Goal: Task Accomplishment & Management: Use online tool/utility

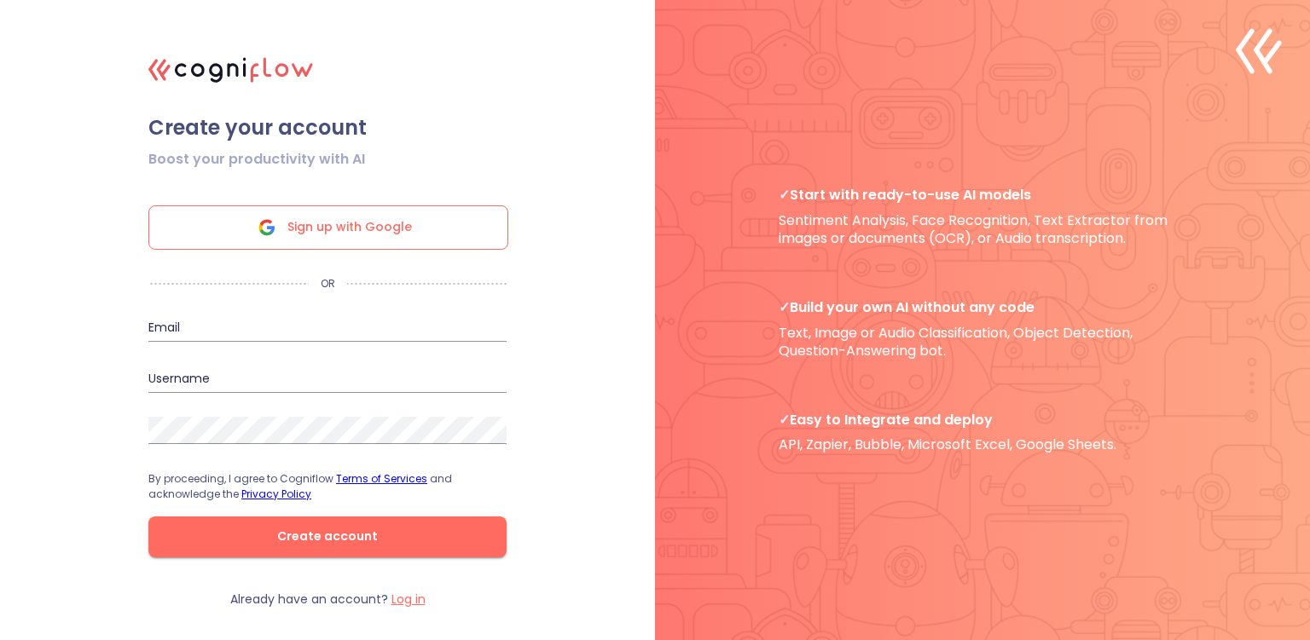
click at [374, 234] on span "Sign up with Google" at bounding box center [349, 227] width 124 height 43
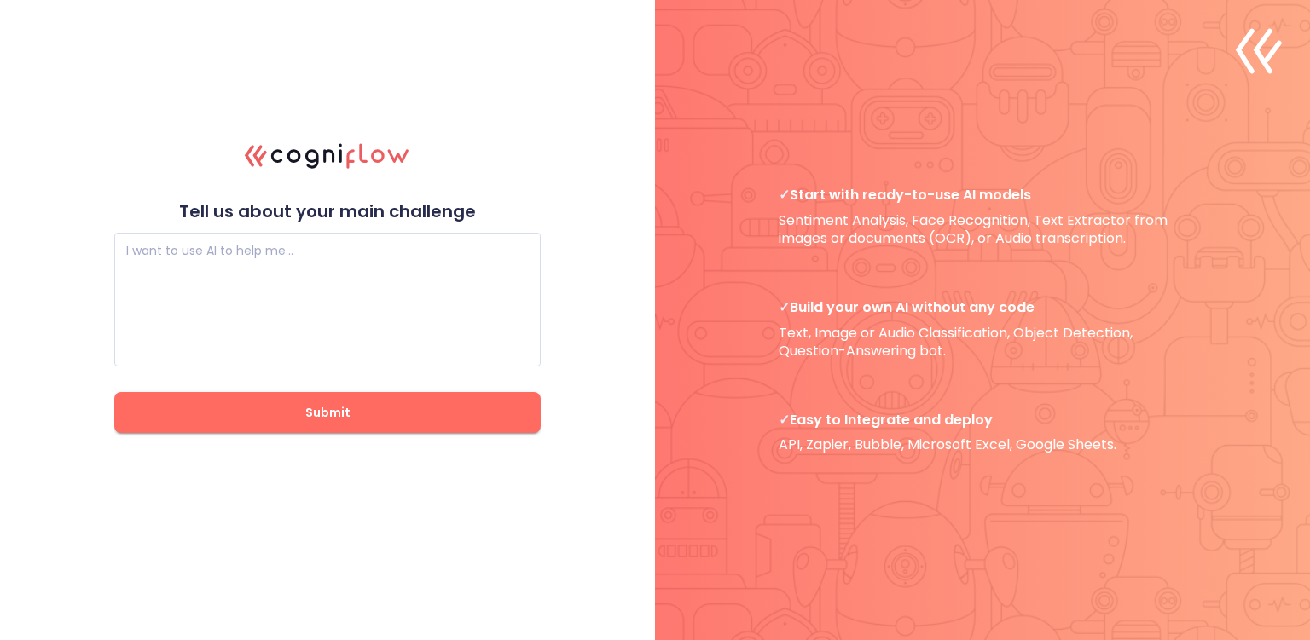
click at [420, 269] on textarea at bounding box center [327, 300] width 402 height 102
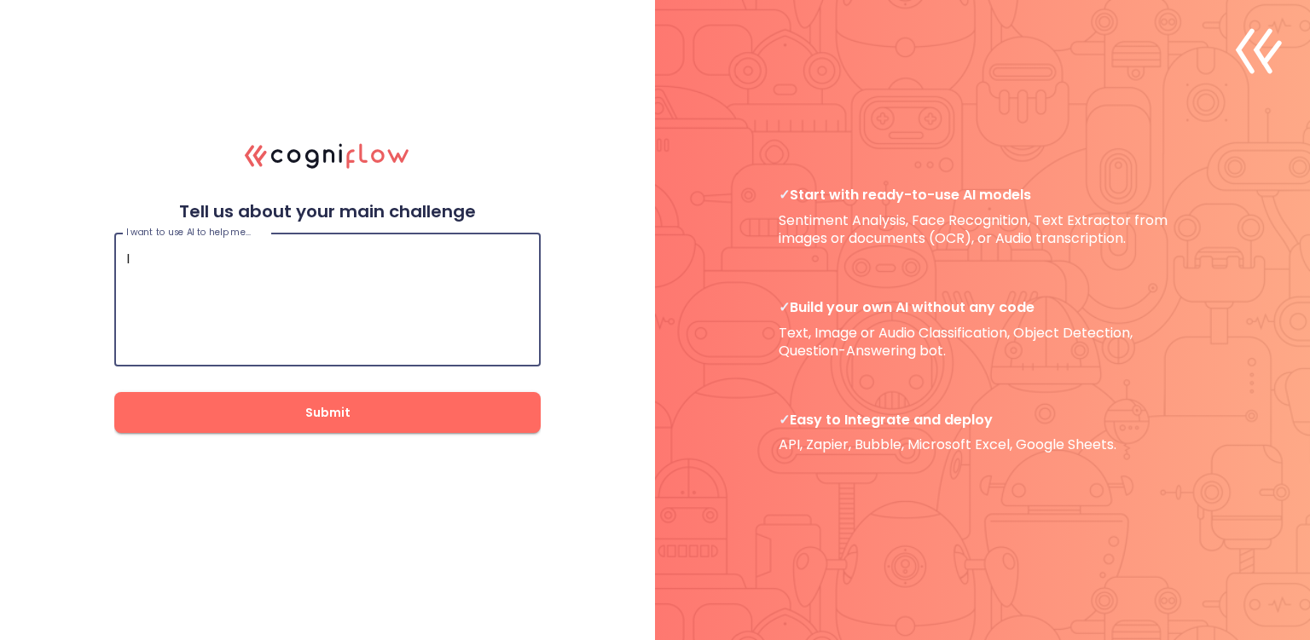
type textarea "I"
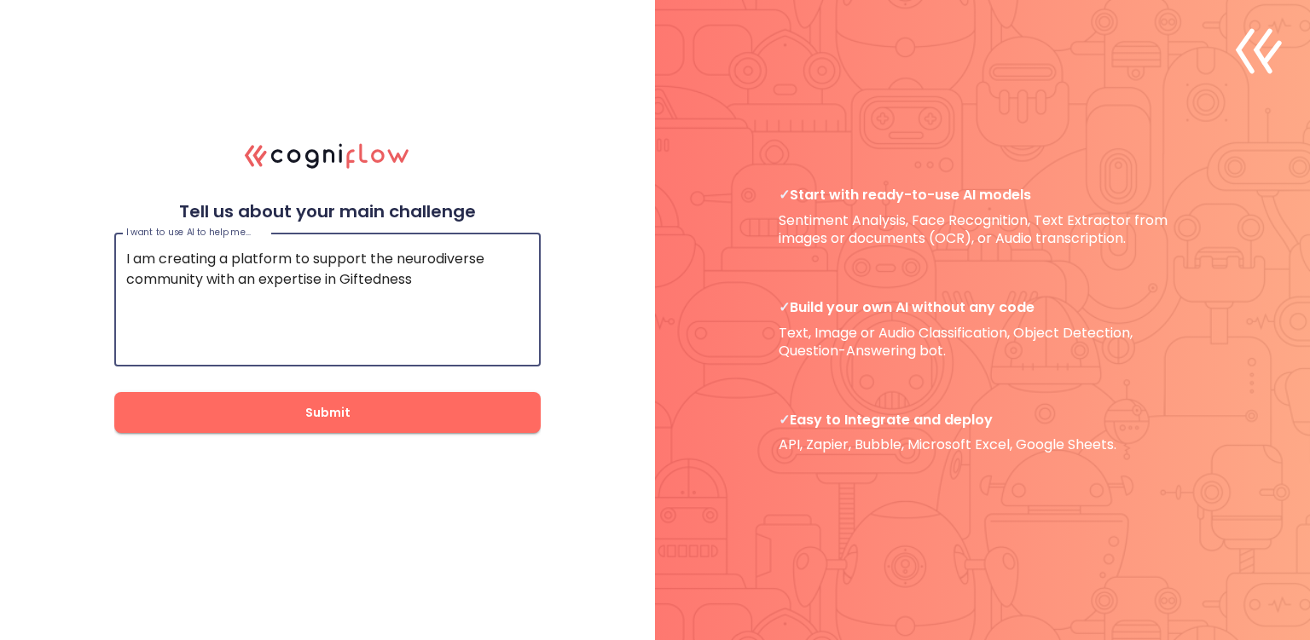
click at [452, 271] on textarea "I am creating a platform to support the neurodiverse community with an expertis…" at bounding box center [327, 300] width 402 height 102
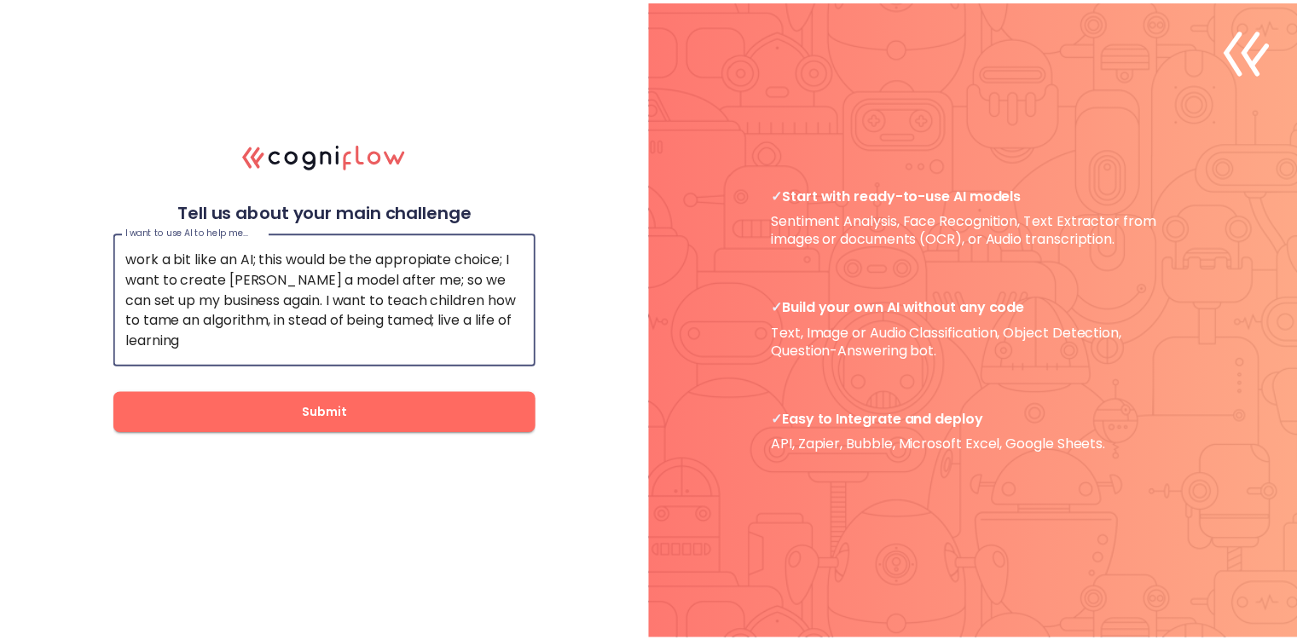
scroll to position [41, 0]
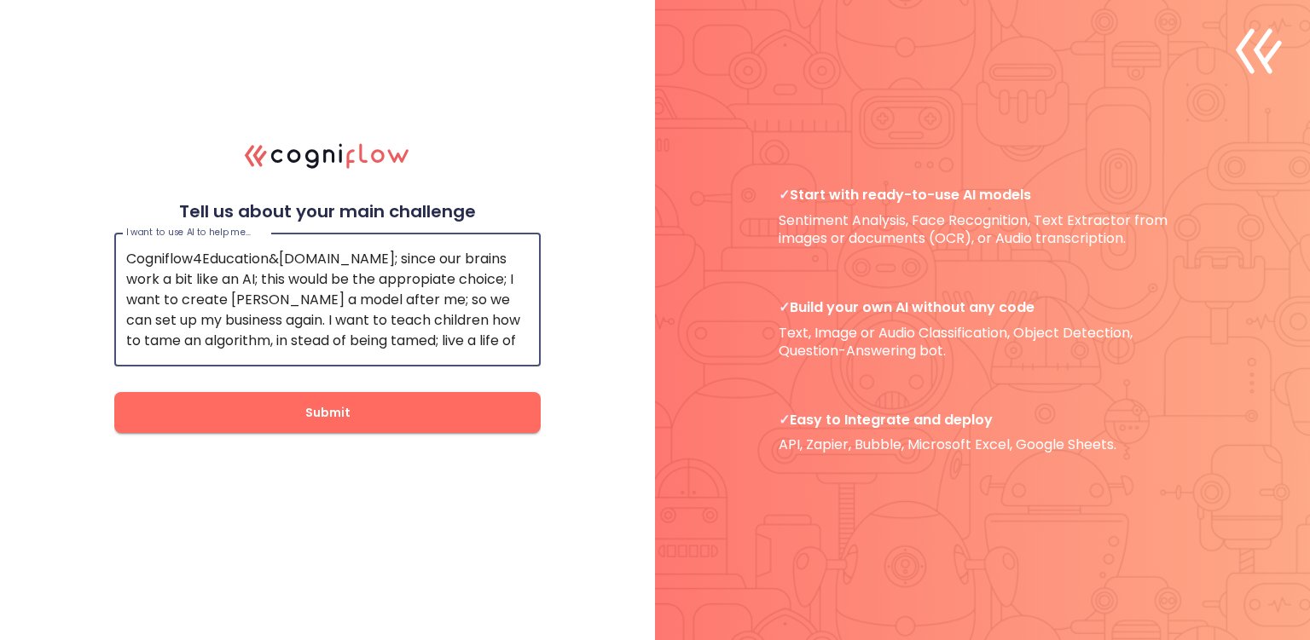
type textarea "I am creating a platform to support the neurodiverse community with an expertis…"
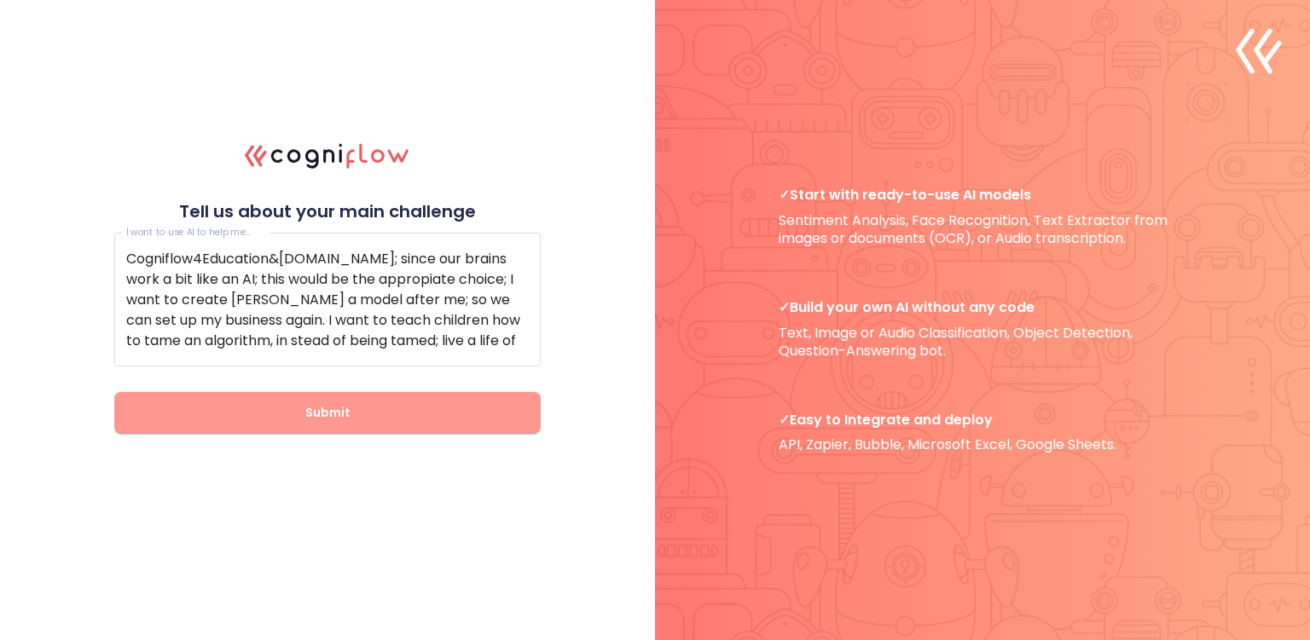
click at [330, 418] on span "Submit" at bounding box center [328, 412] width 372 height 21
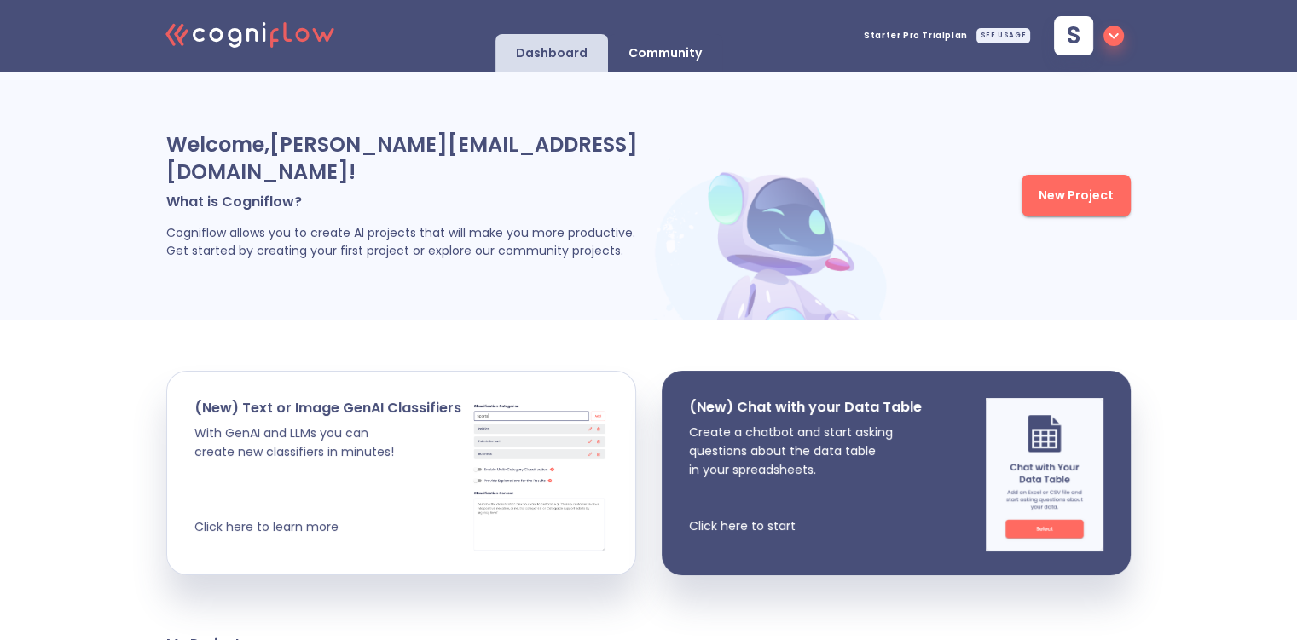
click at [754, 493] on p "Create a chatbot and start asking questions about the data table in your spread…" at bounding box center [805, 479] width 233 height 113
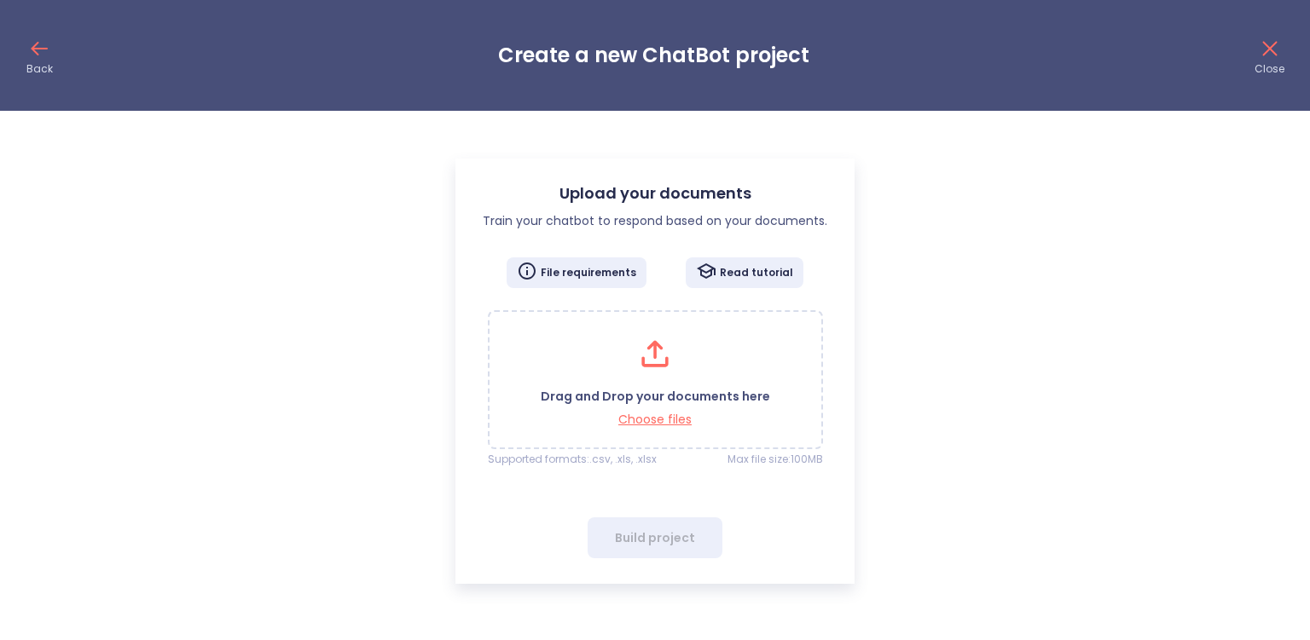
click at [655, 416] on p "Choose files" at bounding box center [655, 420] width 229 height 16
click at [604, 350] on div "Drag and Drop your documents here Choose files" at bounding box center [655, 379] width 229 height 95
click at [653, 350] on icon at bounding box center [654, 349] width 15 height 19
click at [665, 422] on p "Choose files" at bounding box center [655, 420] width 229 height 16
click at [675, 415] on p "Choose files" at bounding box center [655, 420] width 229 height 16
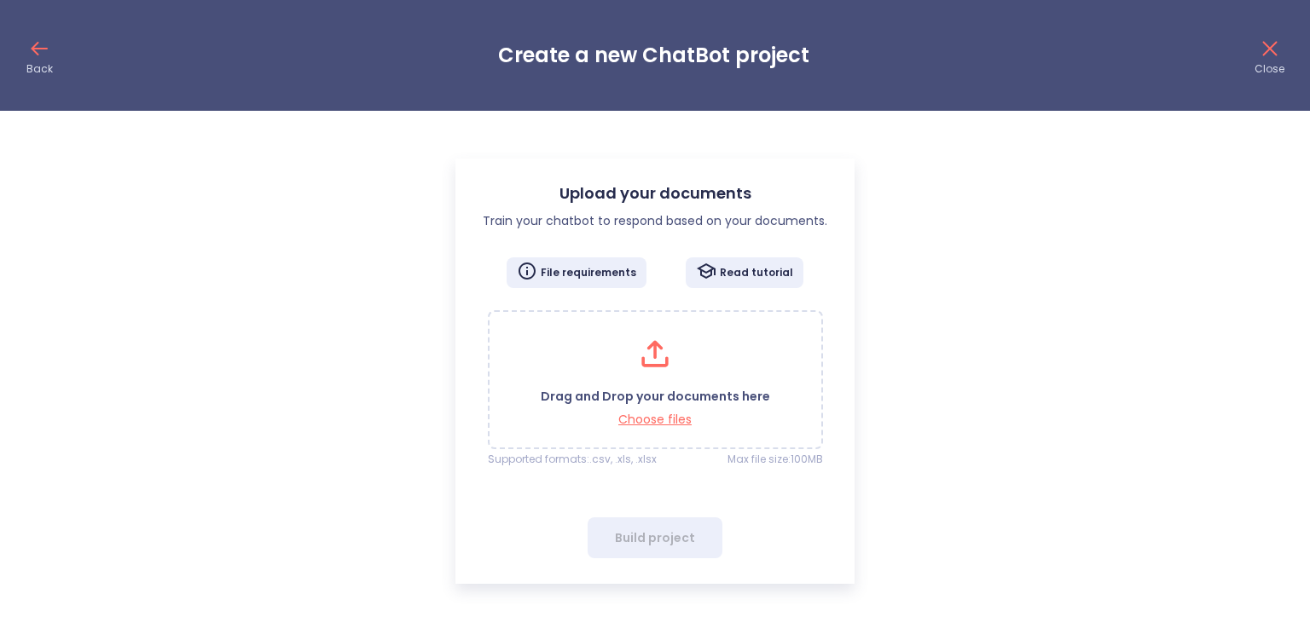
click at [628, 416] on p "Choose files" at bounding box center [655, 420] width 229 height 16
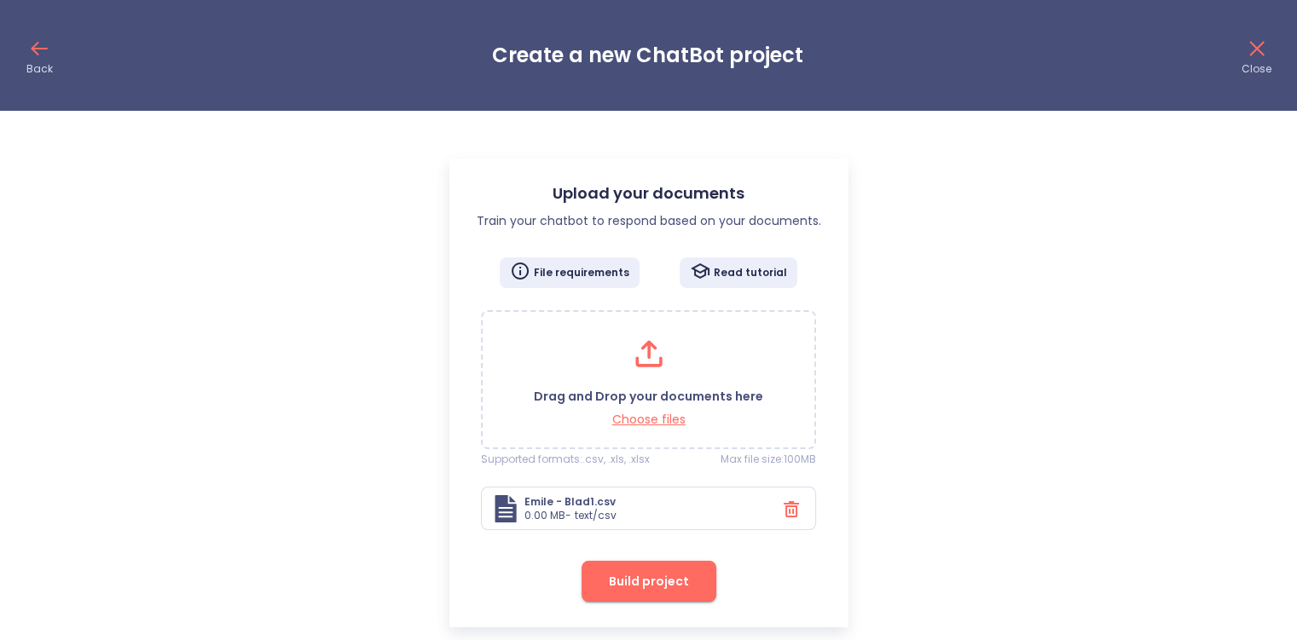
click at [665, 597] on button "Build project" at bounding box center [648, 581] width 135 height 41
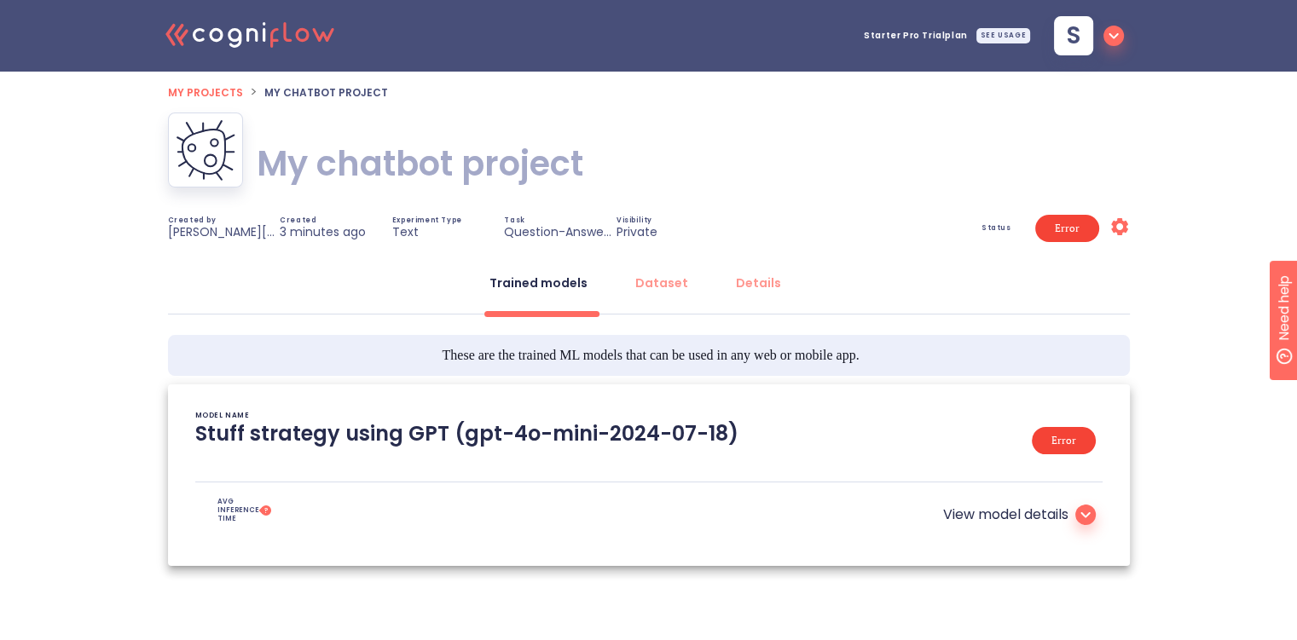
type textarea "[2025/08/27 05:29:08]- Starting with download required files from shared storag…"
click at [1127, 228] on icon "Settings" at bounding box center [1119, 227] width 20 height 20
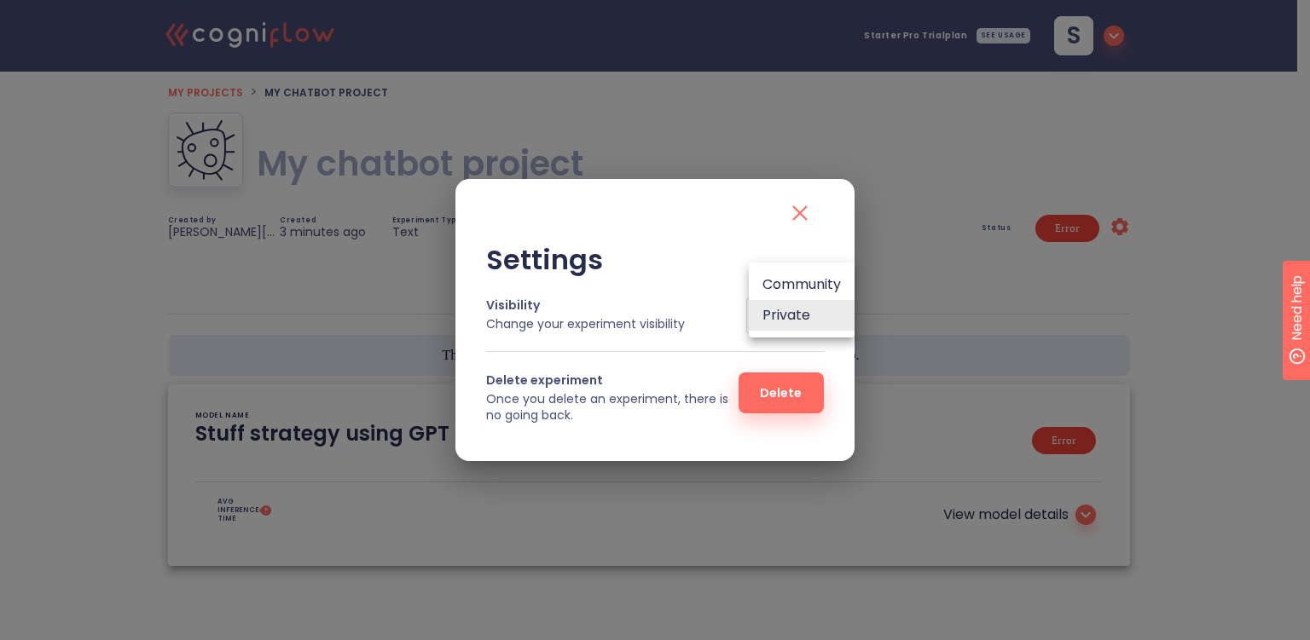
click at [795, 321] on body ".cls-1{fill:#141624;}.cls-2{fill:#eb5e60;}.cls-3{fill:none;stroke:#eb5e60;strok…" at bounding box center [655, 343] width 1310 height 687
click at [1153, 405] on div at bounding box center [655, 320] width 1310 height 640
click at [804, 211] on icon "close" at bounding box center [799, 212] width 27 height 27
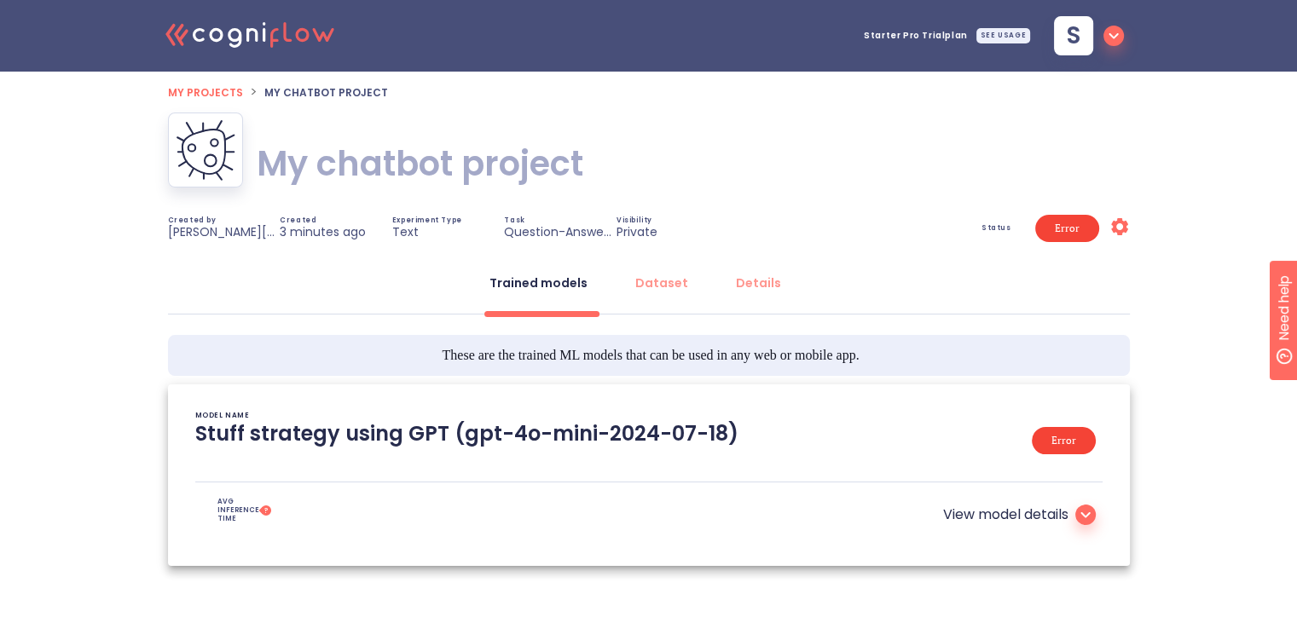
click at [1088, 512] on icon at bounding box center [1085, 515] width 20 height 20
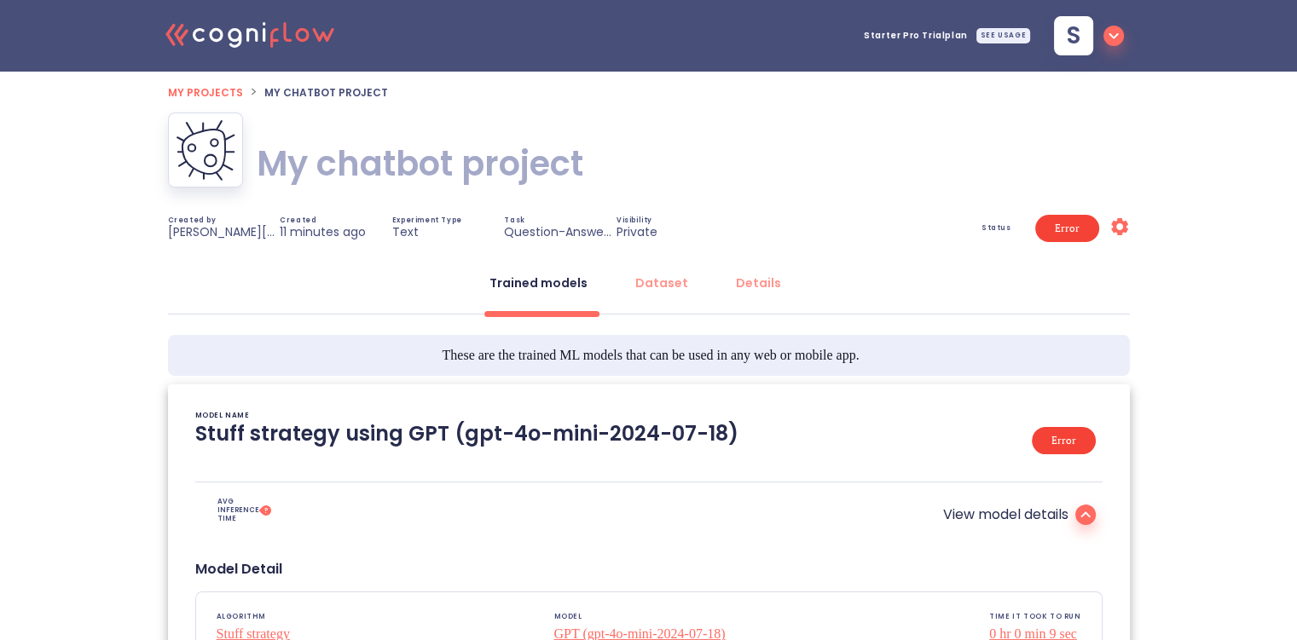
type textarea "[2025/08/27 05:29:08]- Starting with download required files from shared storag…"
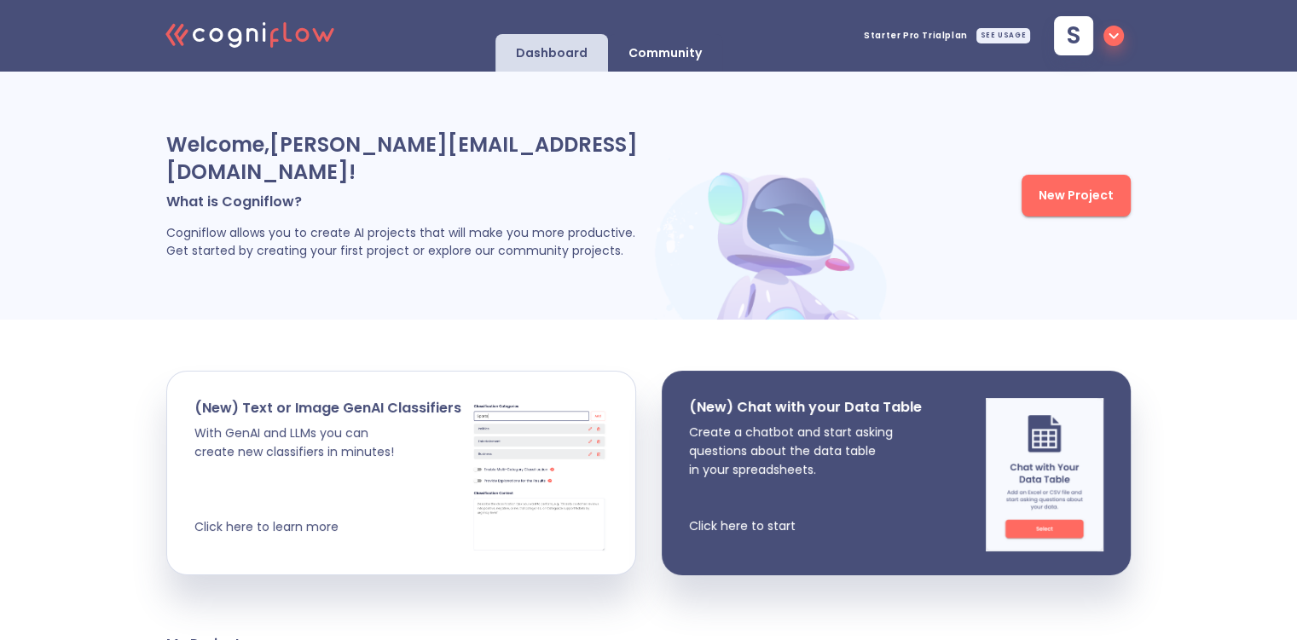
click at [1047, 447] on img at bounding box center [1045, 474] width 118 height 153
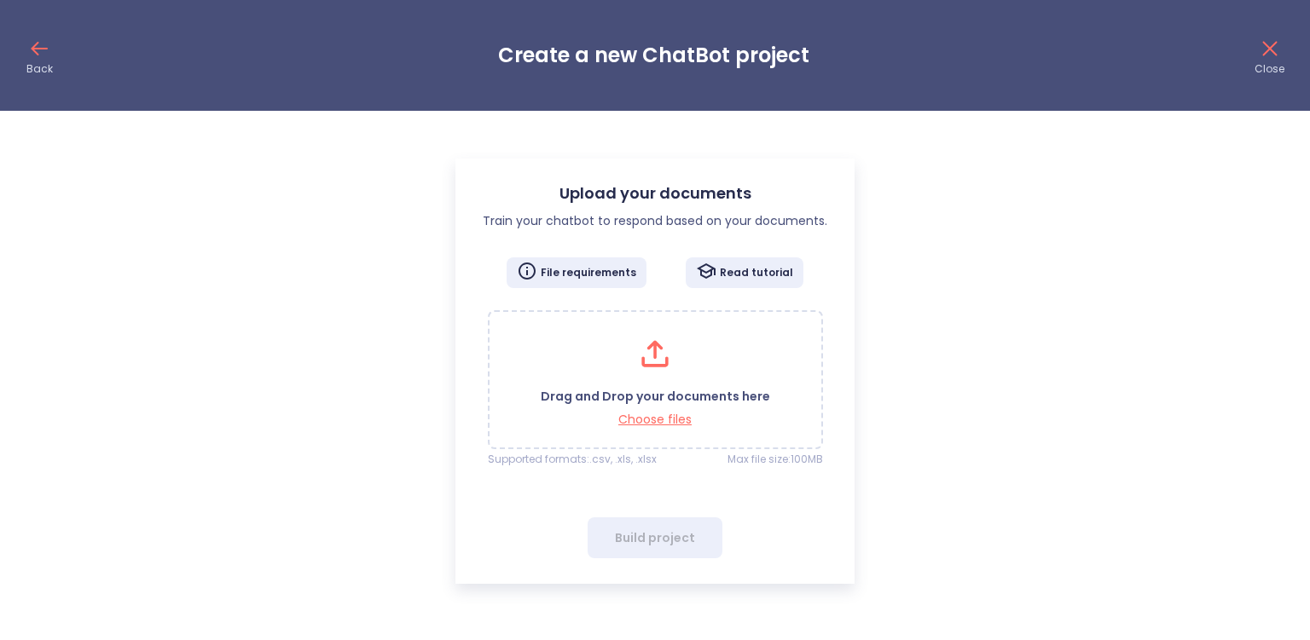
click at [672, 419] on p "Choose files" at bounding box center [655, 420] width 229 height 16
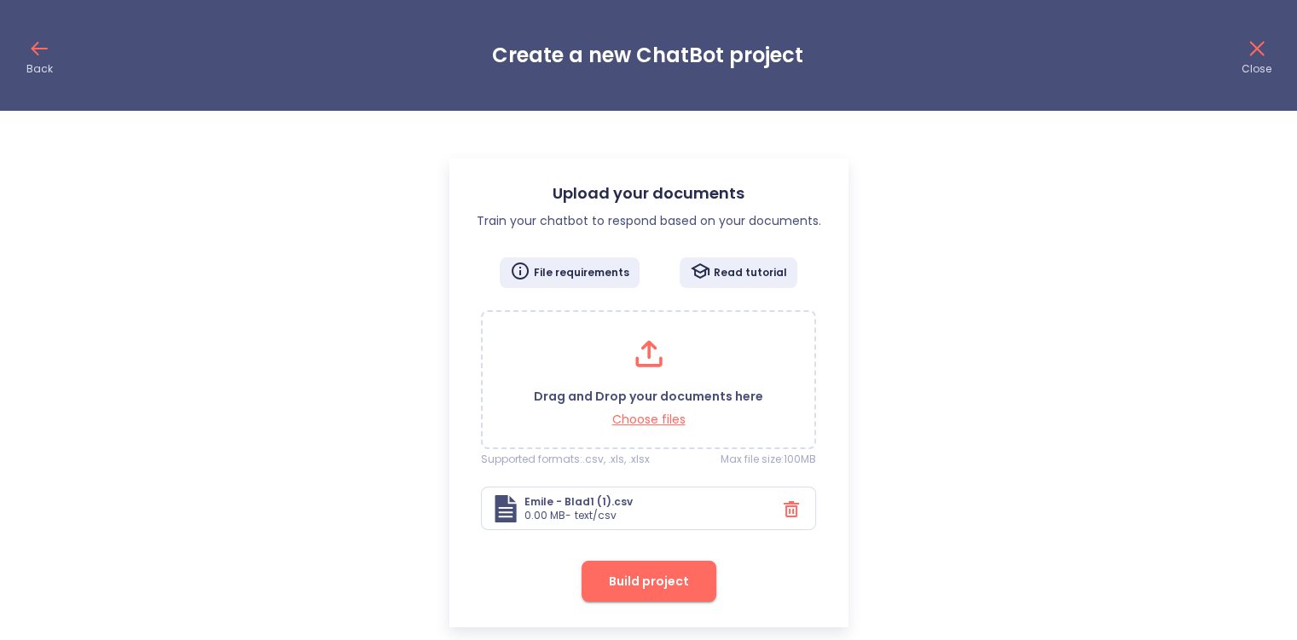
click at [674, 580] on span "Build project" at bounding box center [649, 581] width 80 height 21
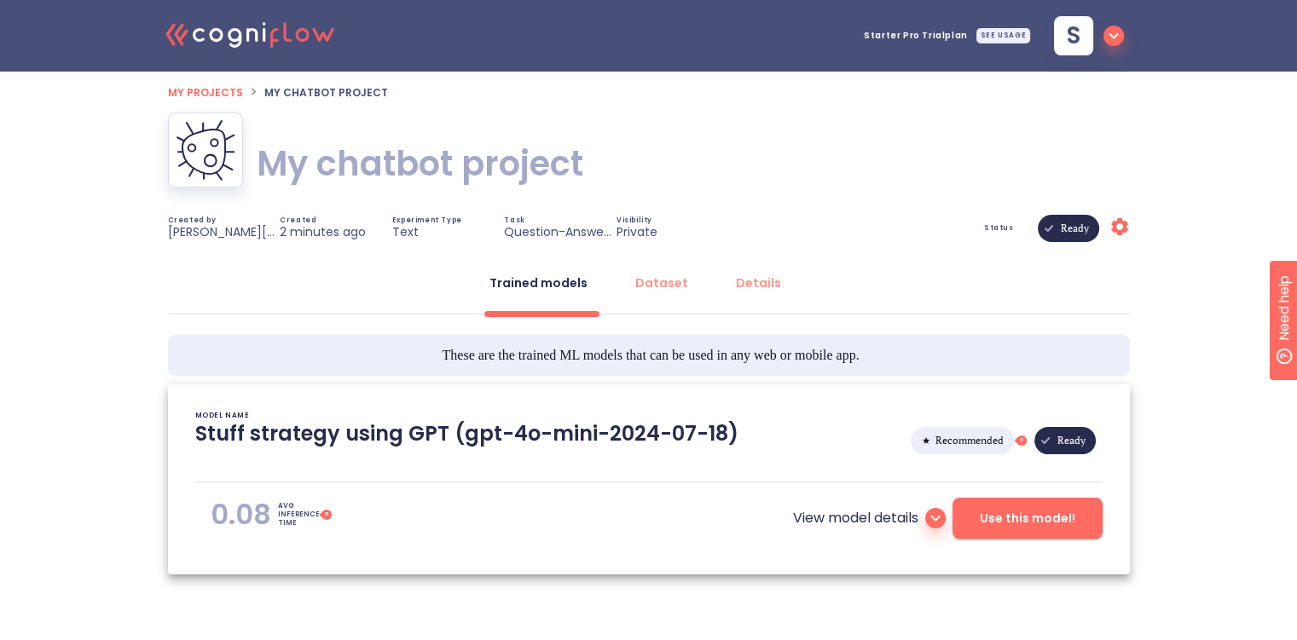
click at [936, 516] on icon at bounding box center [935, 518] width 20 height 20
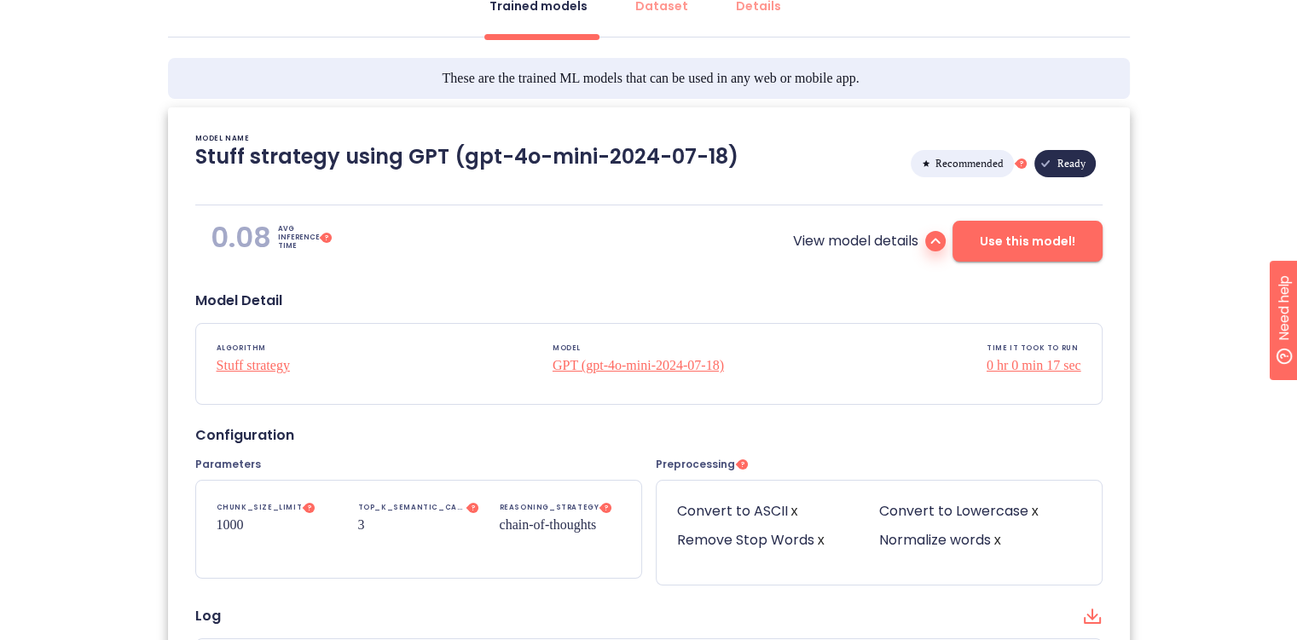
scroll to position [256, 0]
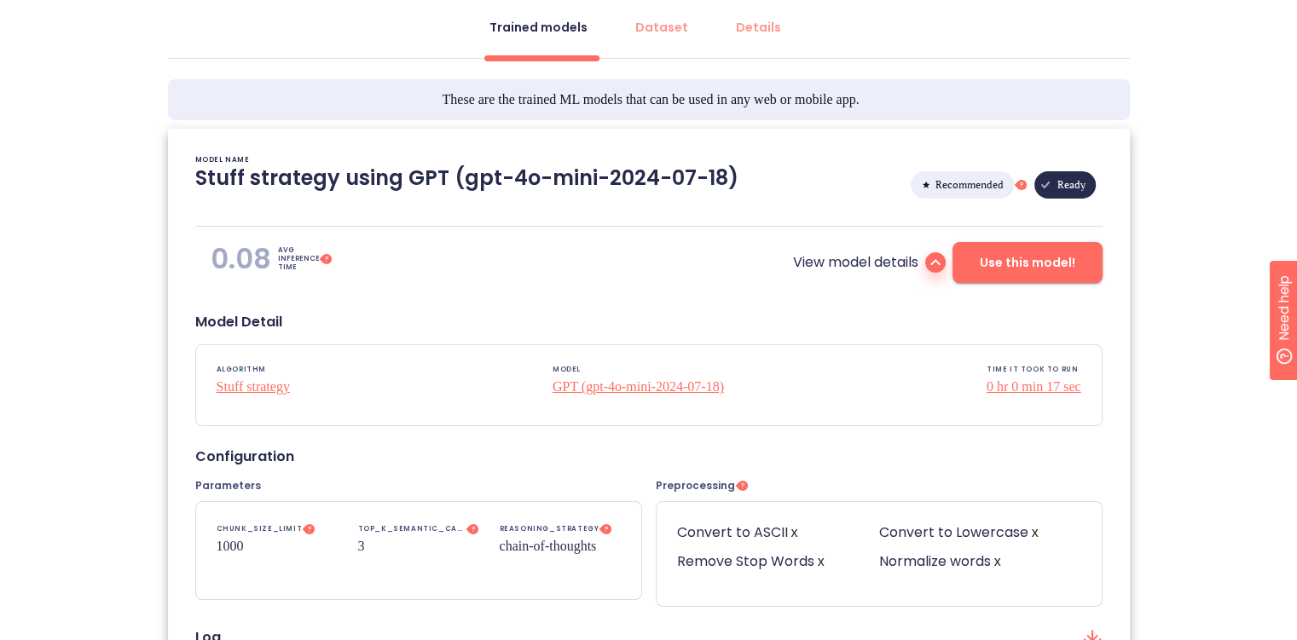
click at [1073, 272] on span "Use this model!" at bounding box center [1027, 262] width 95 height 21
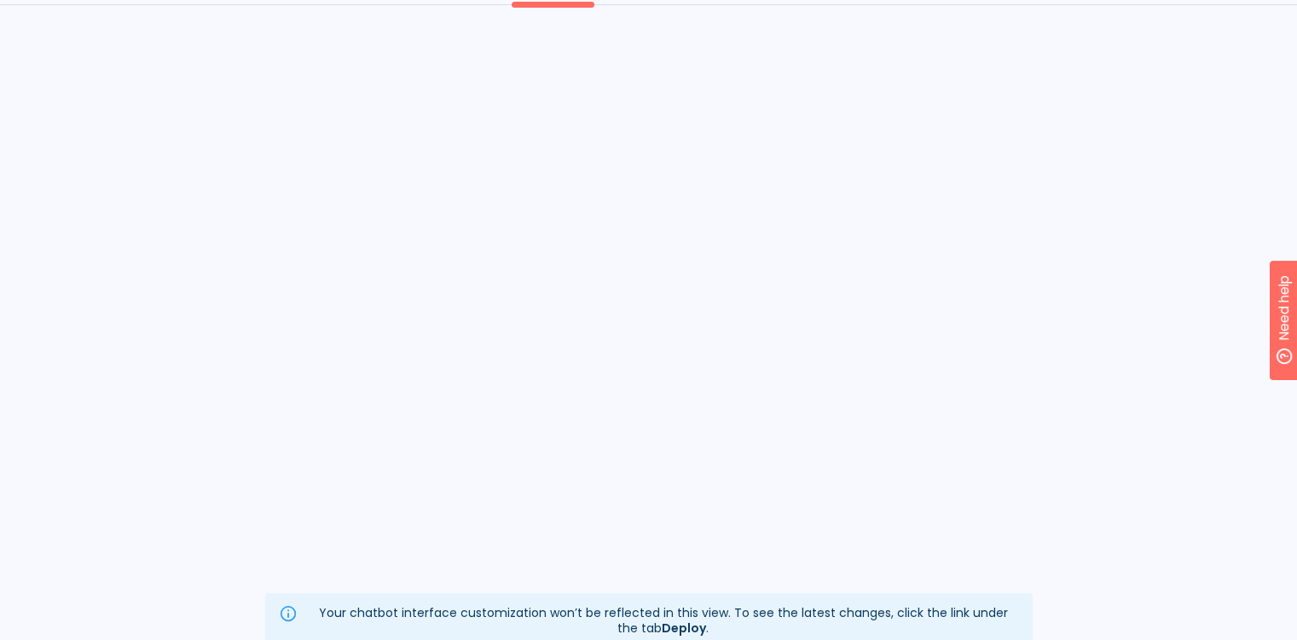
scroll to position [200, 0]
